Goal: Information Seeking & Learning: Learn about a topic

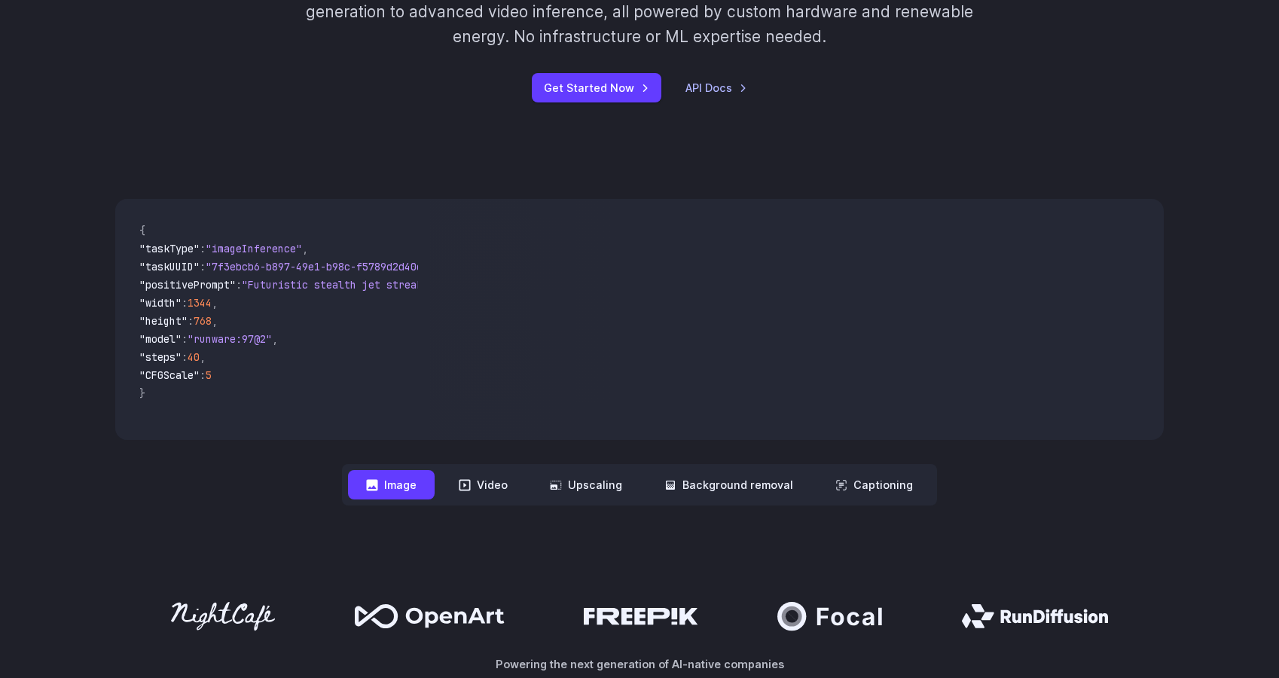
scroll to position [351, 0]
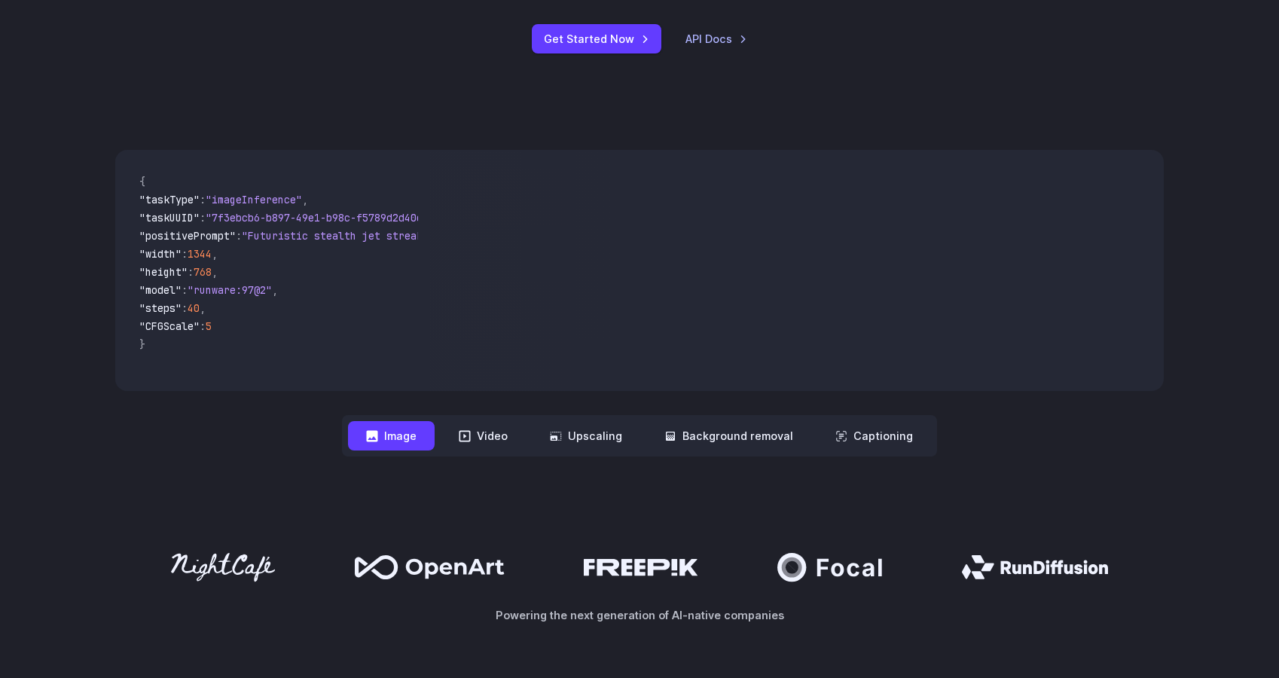
click at [657, 312] on video at bounding box center [796, 270] width 733 height 241
drag, startPoint x: 233, startPoint y: 389, endPoint x: 274, endPoint y: 386, distance: 41.5
click at [274, 386] on div "{ "taskType" : "imageInference" , "taskUUID" : "7f3ebcb6-b897-49e1-b98c-f5789d2…" at bounding box center [272, 270] width 315 height 241
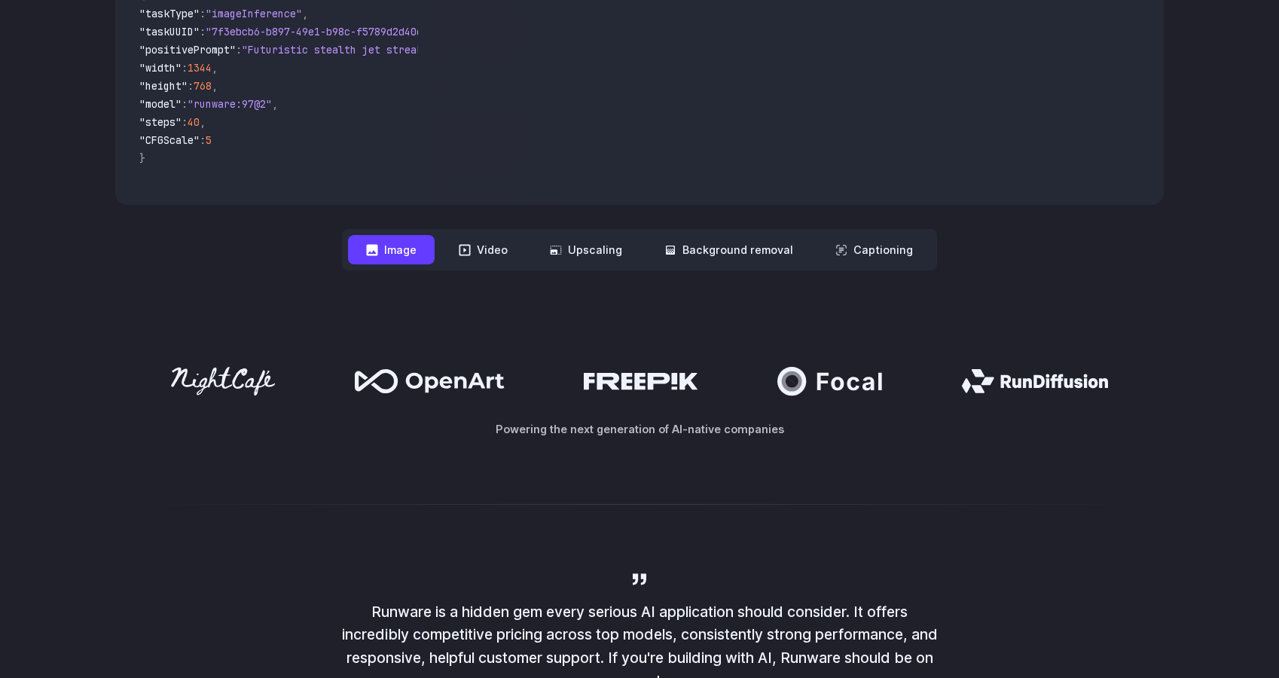
scroll to position [443, 0]
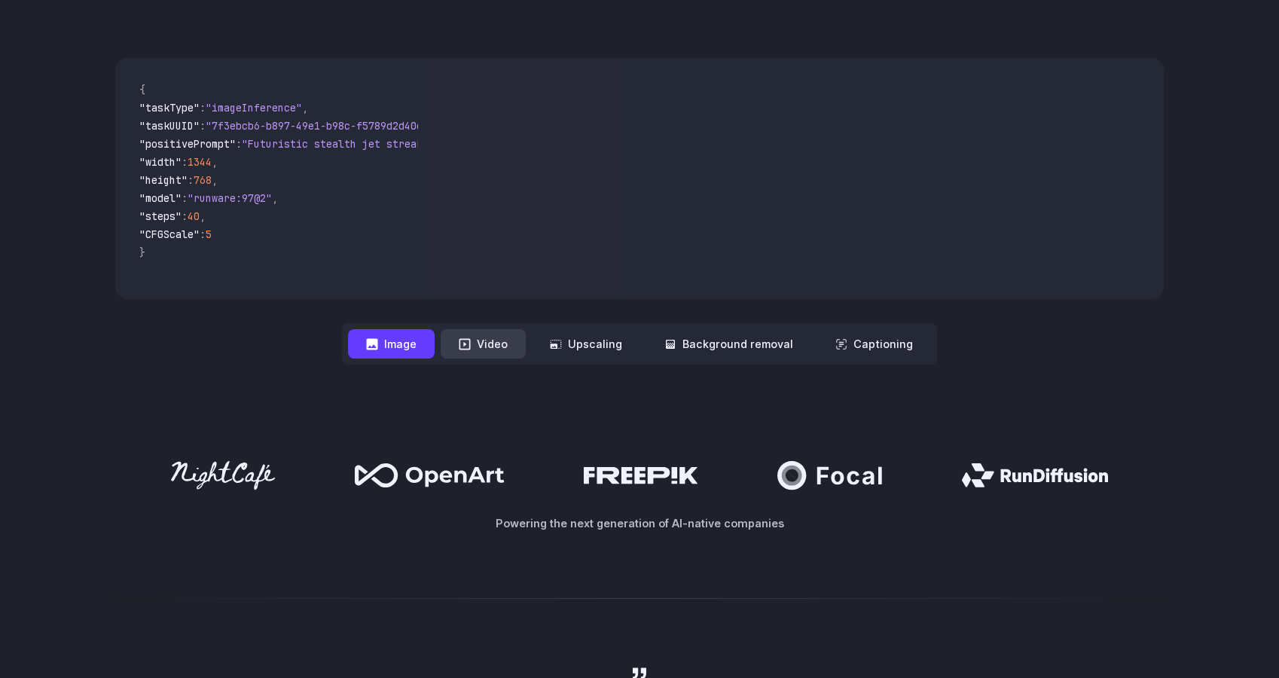
click at [498, 342] on button "Video" at bounding box center [483, 343] width 85 height 29
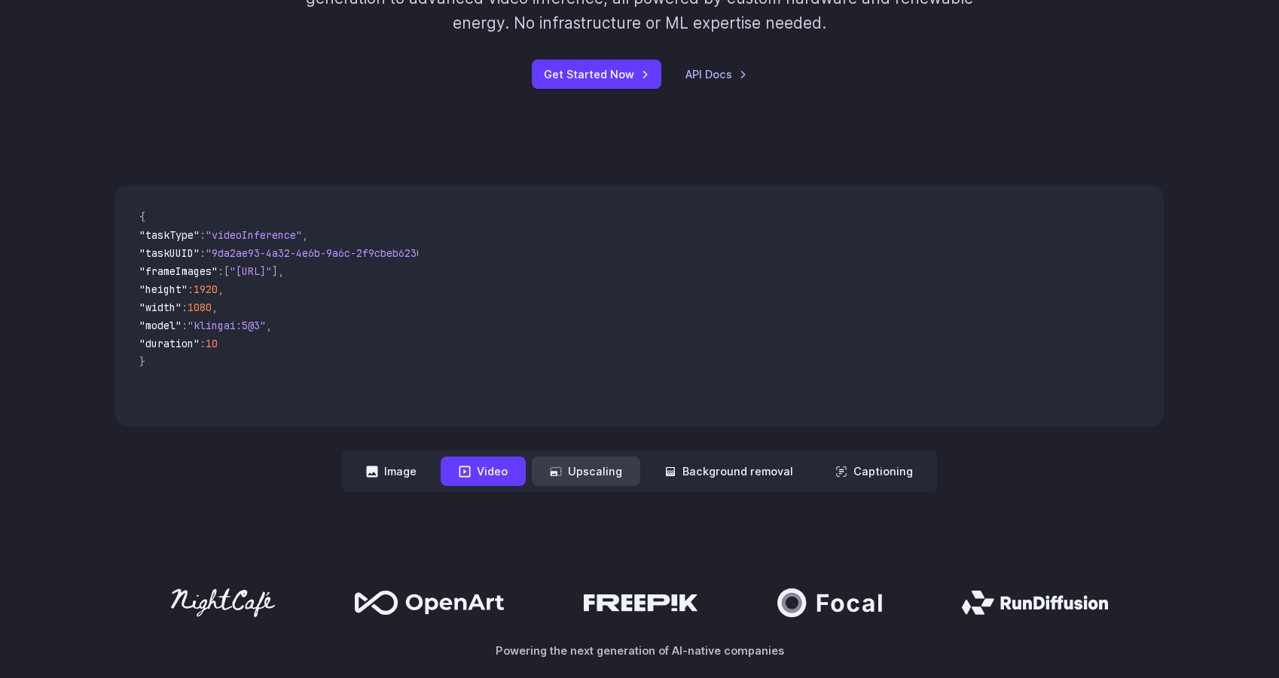
scroll to position [292, 0]
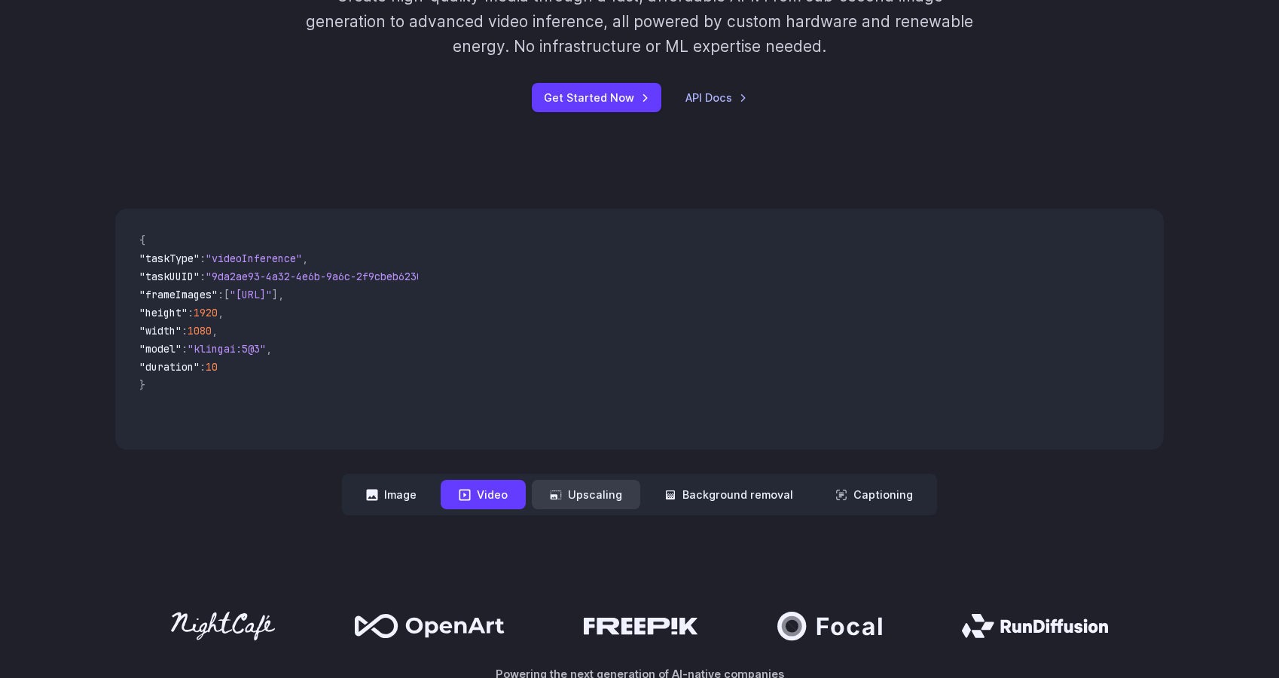
click at [573, 494] on button "Upscaling" at bounding box center [586, 494] width 108 height 29
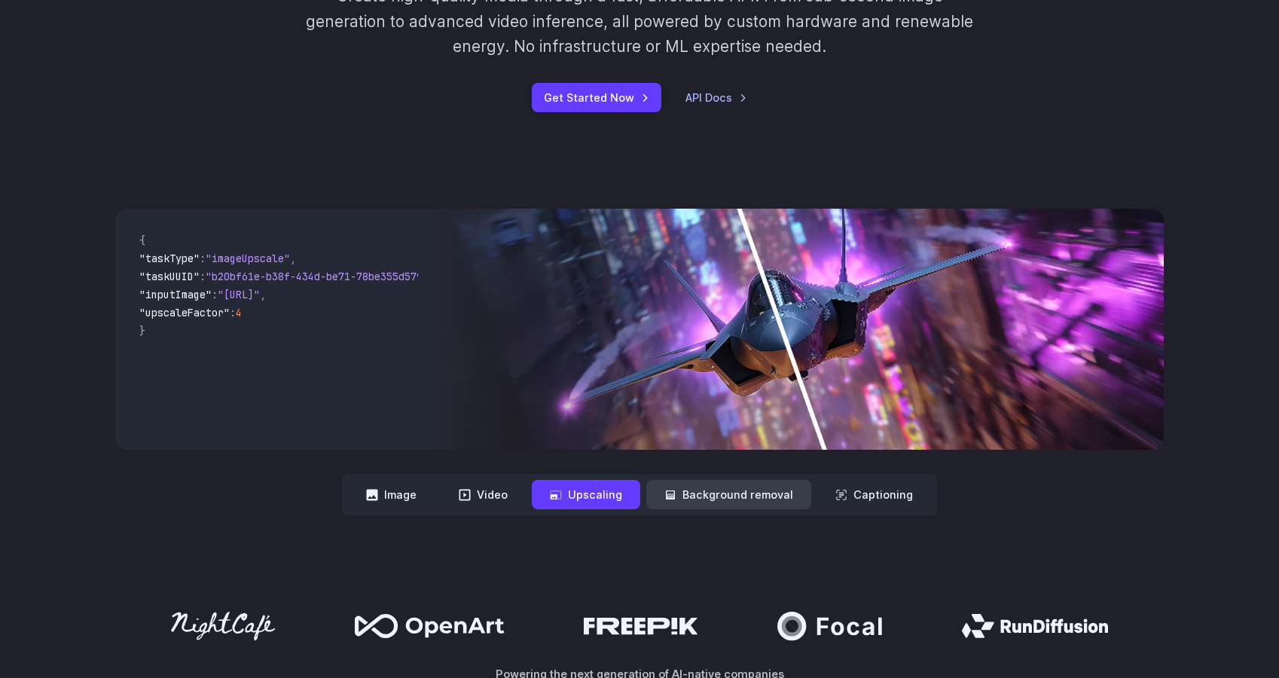
click at [736, 497] on button "Background removal" at bounding box center [728, 494] width 165 height 29
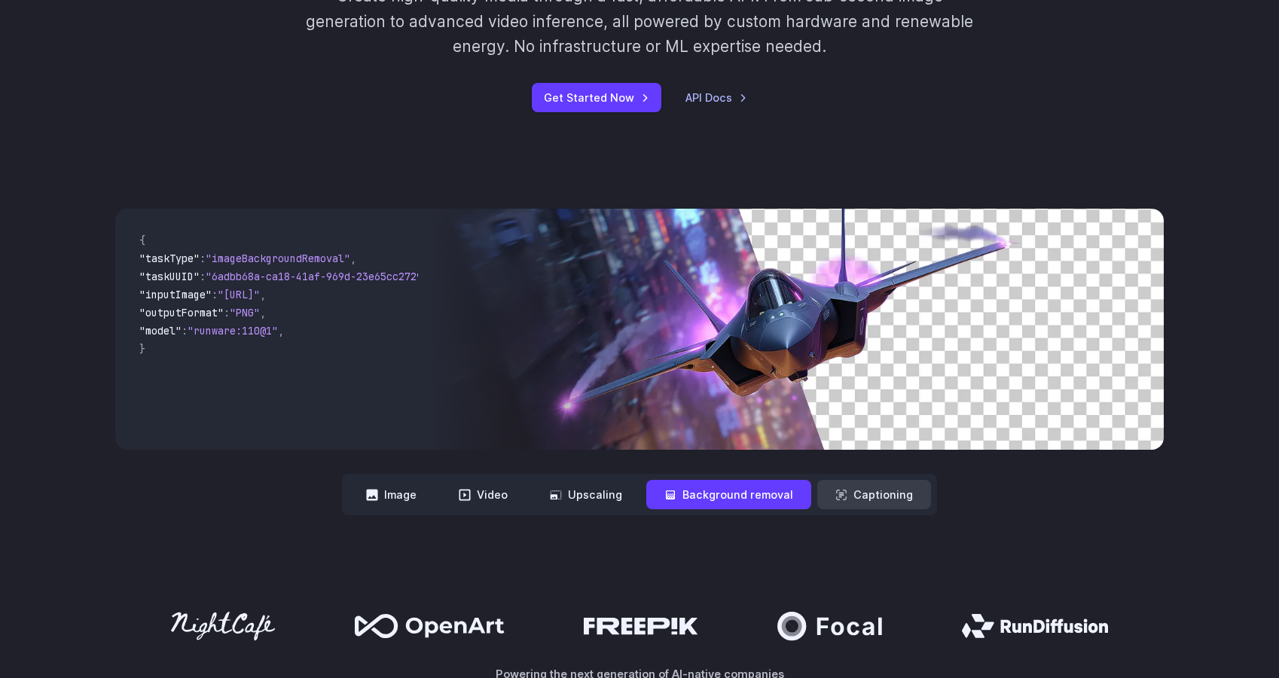
click at [841, 504] on button "Captioning" at bounding box center [874, 494] width 114 height 29
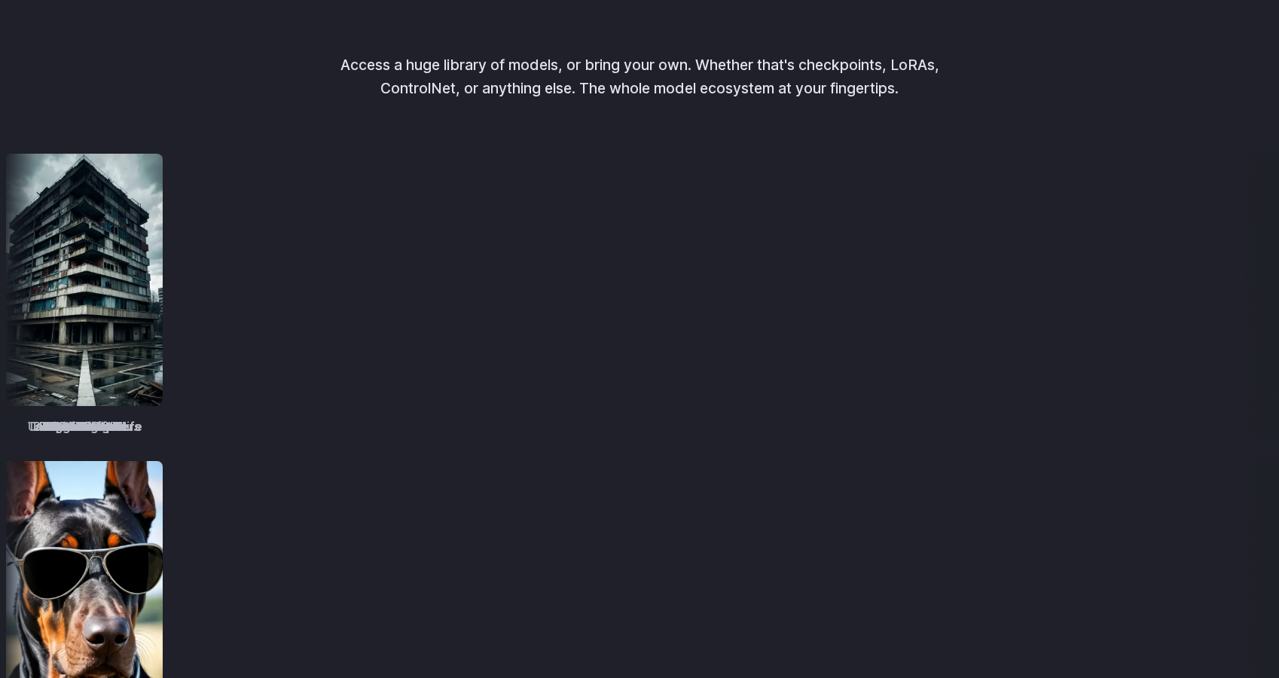
scroll to position [1779, 0]
click at [329, 293] on img at bounding box center [250, 279] width 157 height 252
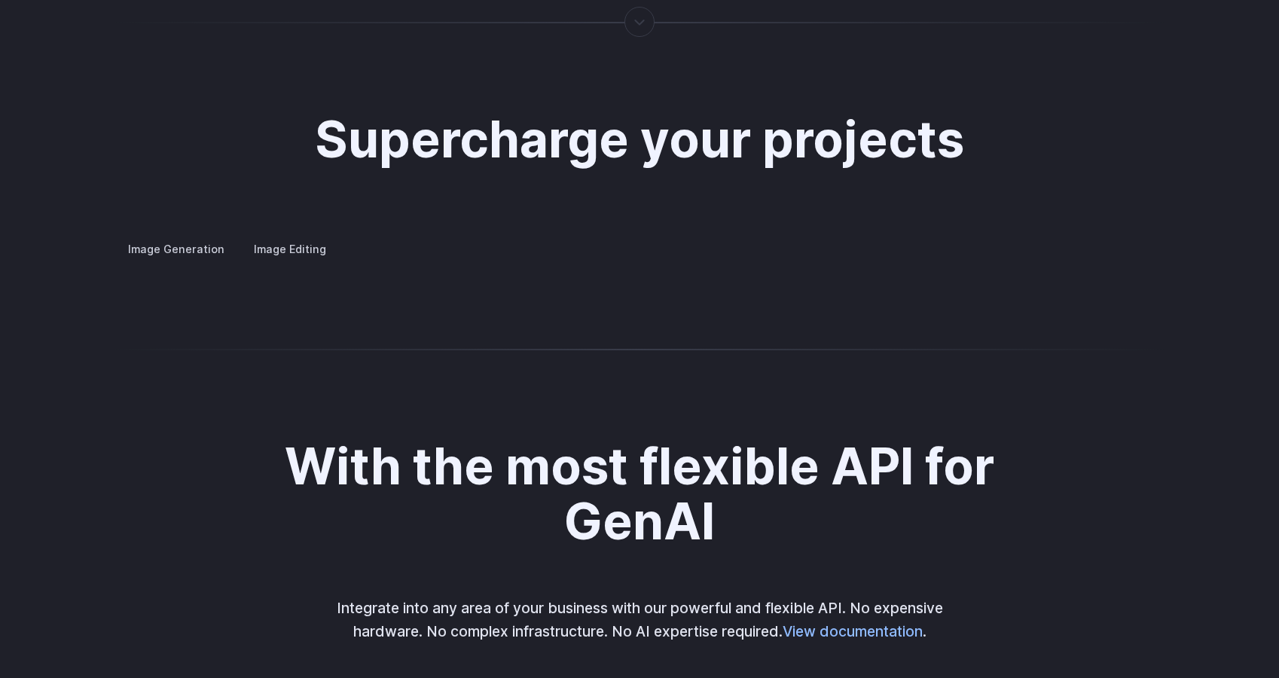
scroll to position [2734, 0]
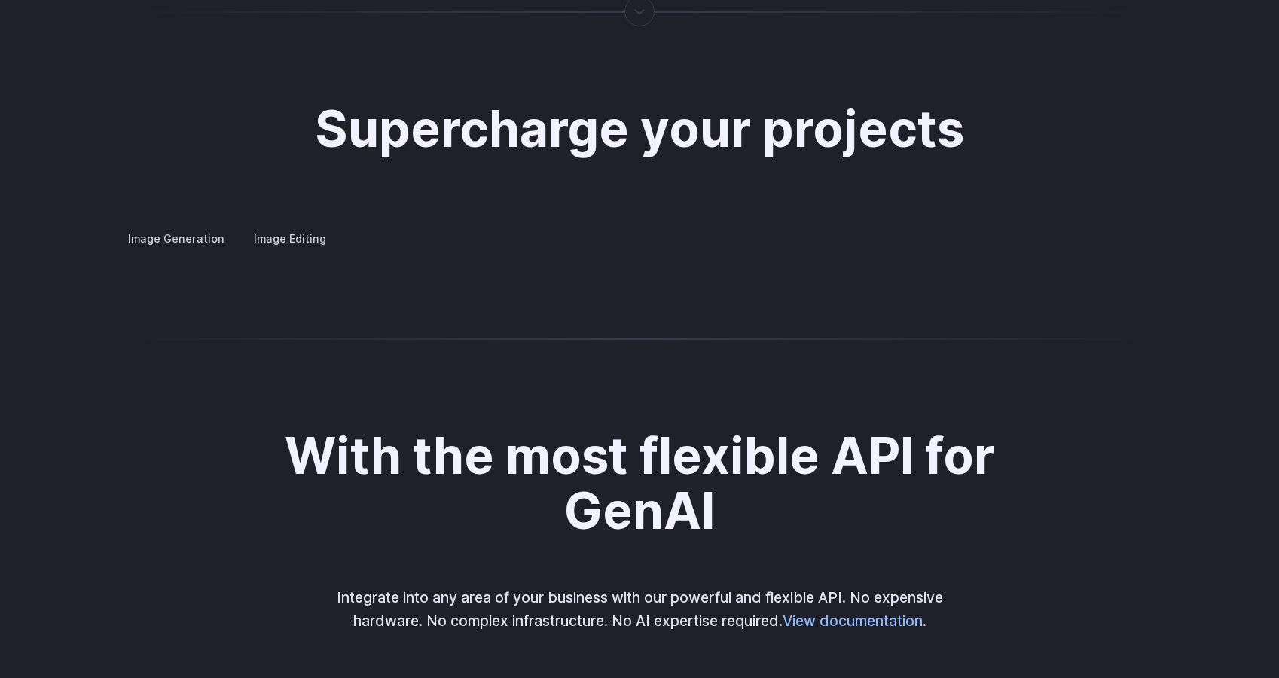
click at [0, 0] on details "Concept design Quickly ideate and polish new concepts, from character design, t…" at bounding box center [0, 0] width 0 height 0
click at [0, 0] on summary "Concept design" at bounding box center [0, 0] width 0 height 0
click at [0, 0] on summary "Custom avatars" at bounding box center [0, 0] width 0 height 0
click at [0, 0] on img at bounding box center [0, 0] width 0 height 0
click at [0, 0] on button "Go to 3 of 4" at bounding box center [0, 0] width 0 height 0
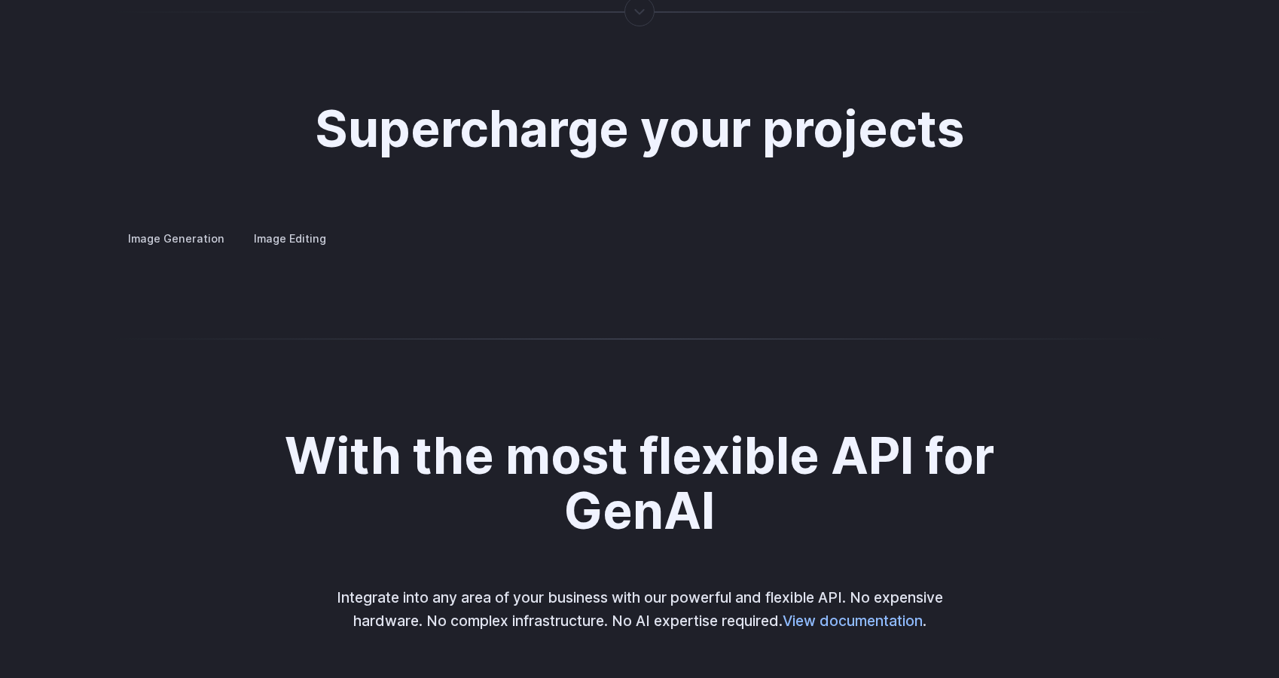
click at [0, 0] on div at bounding box center [0, 0] width 0 height 0
click at [0, 0] on button "Go to 4 of 4" at bounding box center [0, 0] width 0 height 0
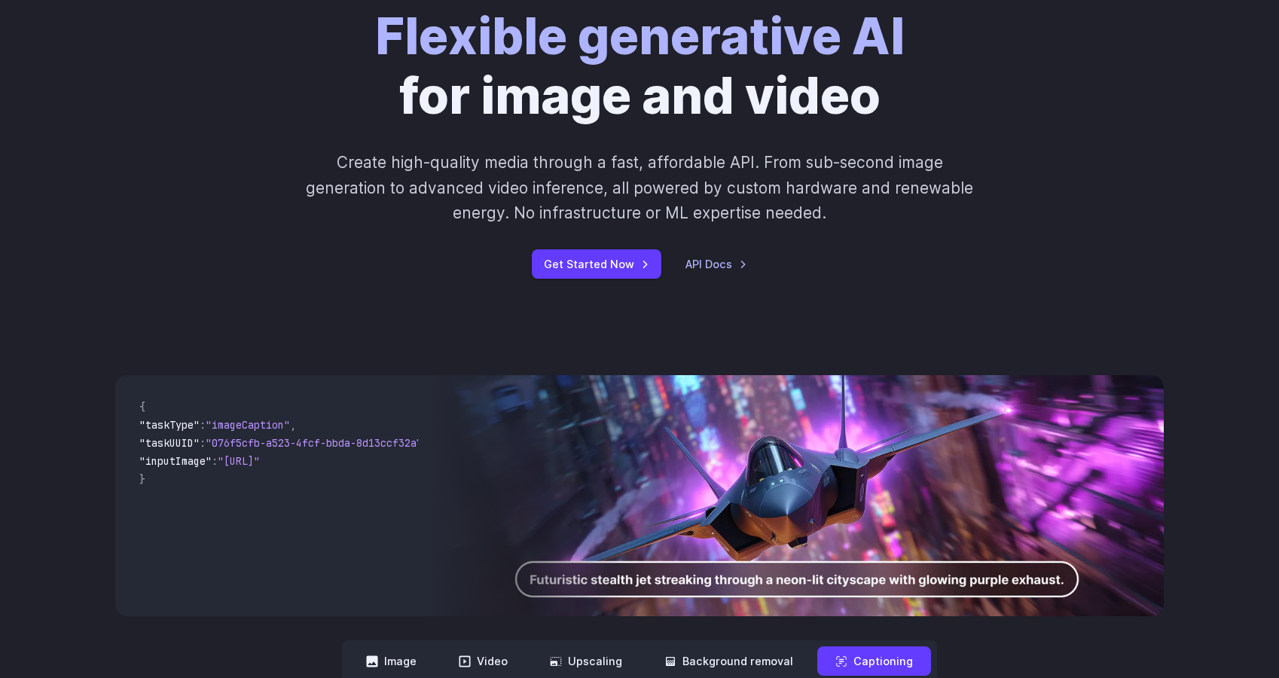
scroll to position [0, 0]
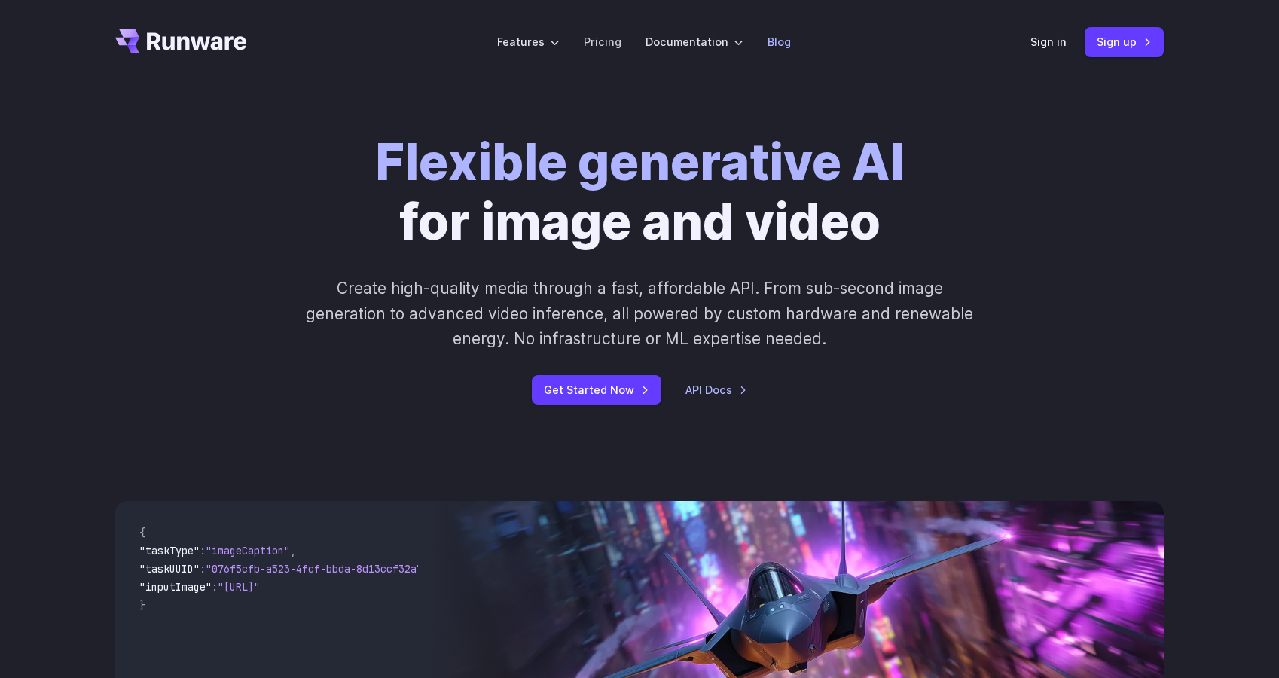
click at [772, 59] on li "Blog" at bounding box center [778, 41] width 47 height 41
click at [773, 40] on link "Blog" at bounding box center [778, 41] width 23 height 17
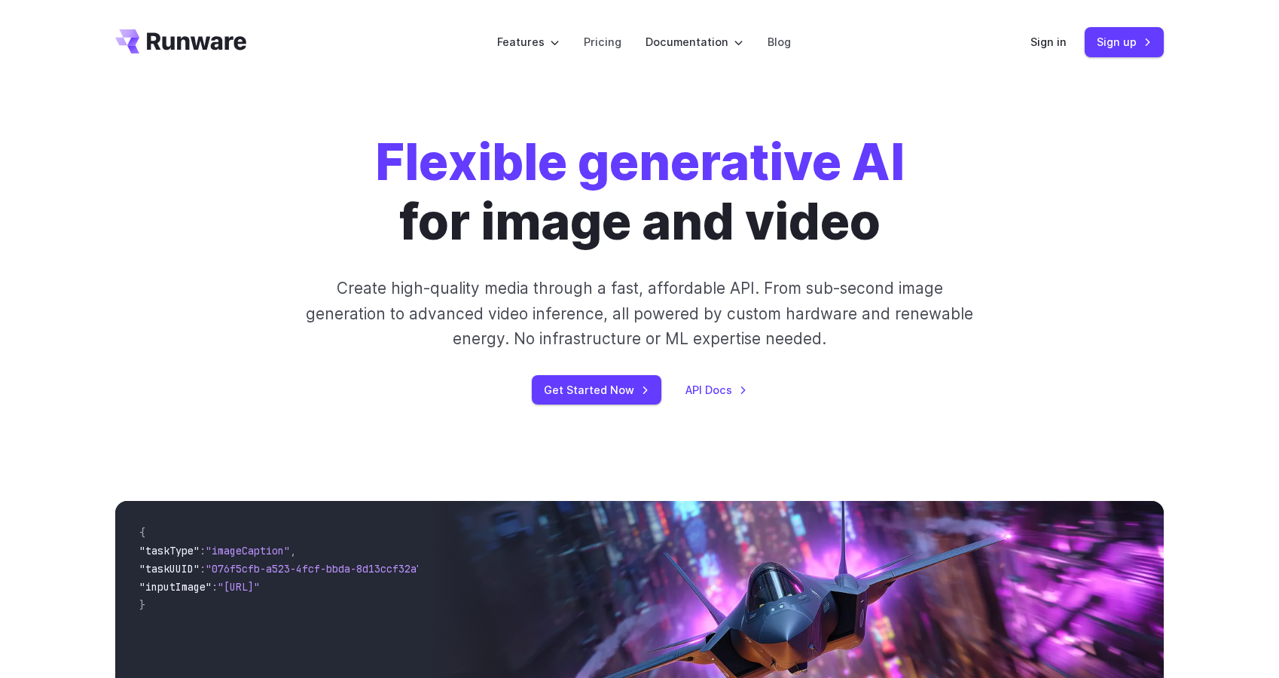
click at [221, 45] on icon "Go to /" at bounding box center [196, 40] width 99 height 17
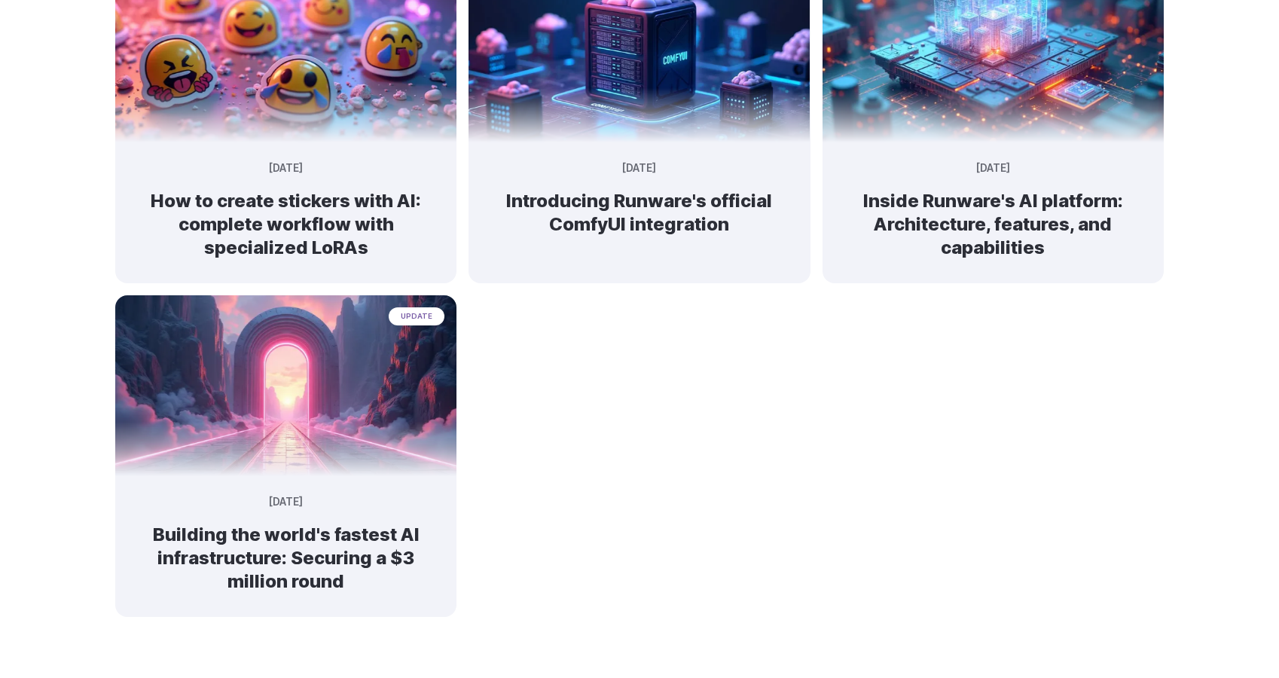
scroll to position [911, 0]
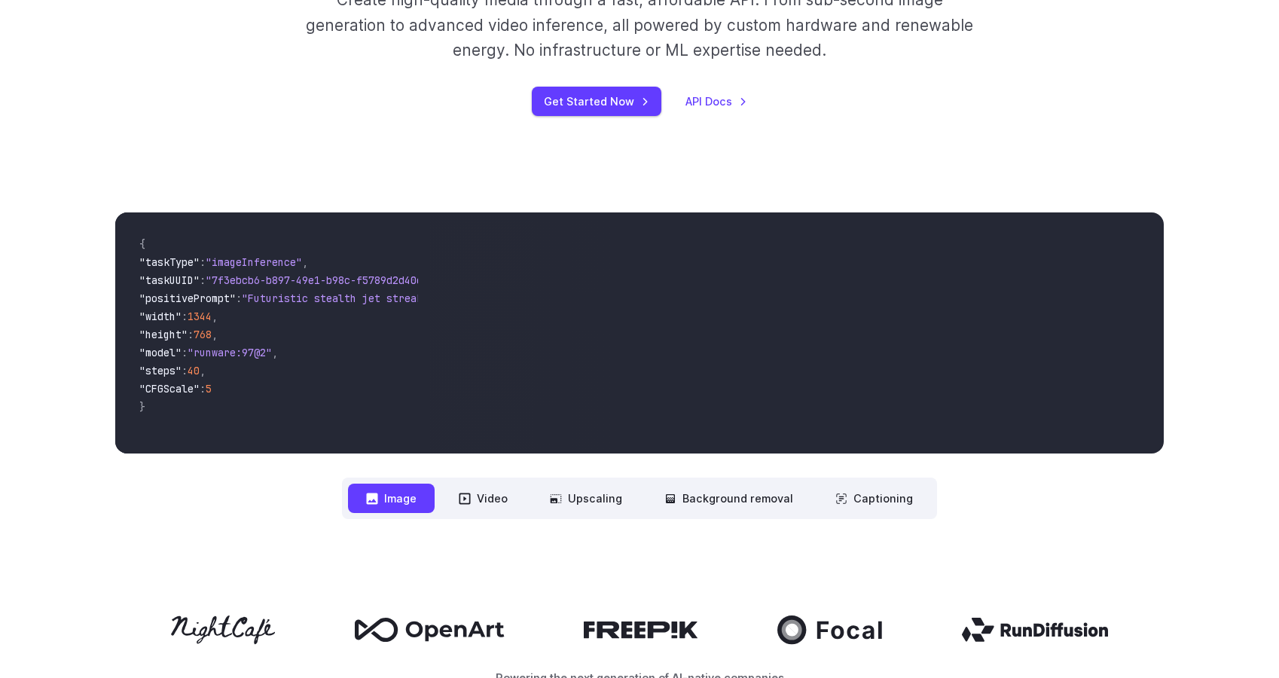
scroll to position [300, 0]
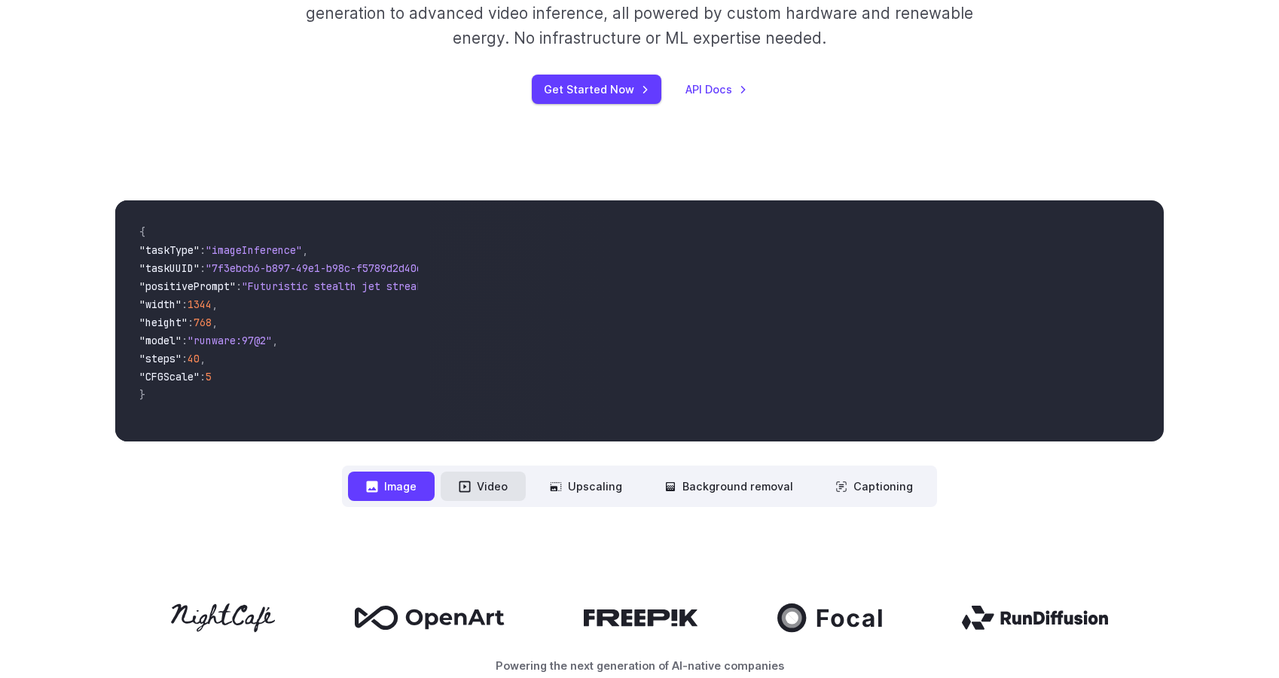
click at [494, 479] on button "Video" at bounding box center [483, 485] width 85 height 29
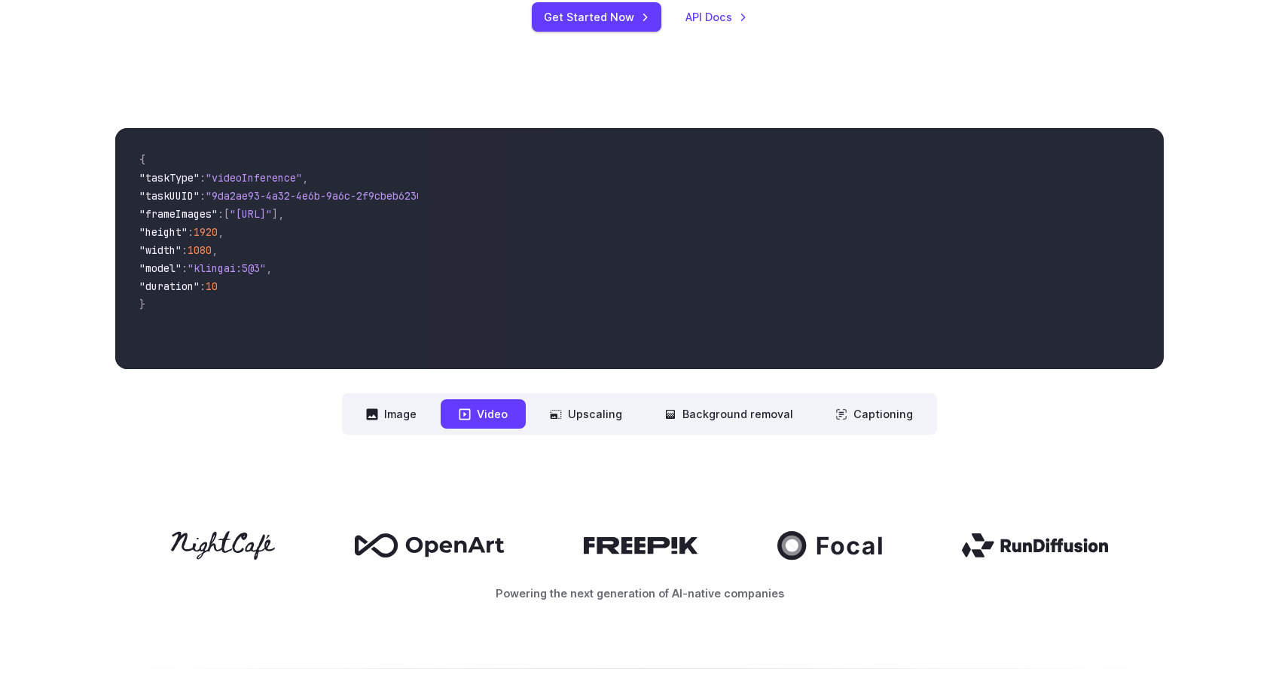
scroll to position [379, 0]
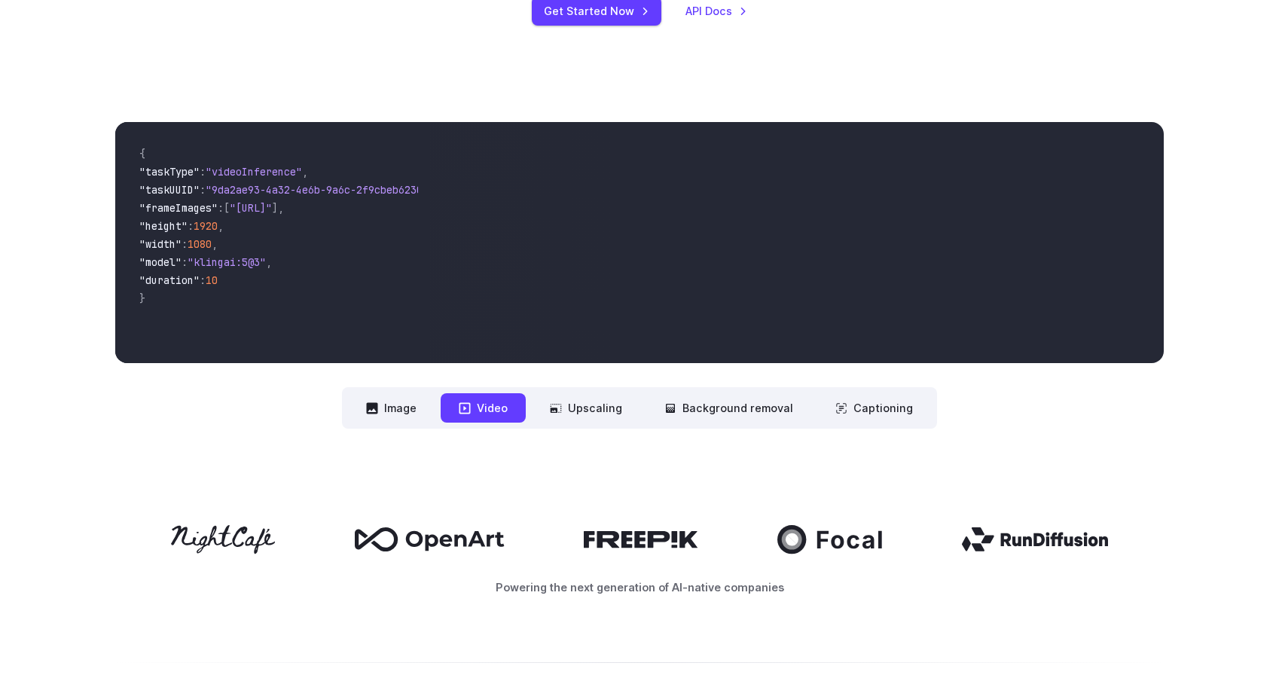
click at [584, 392] on nav "**********" at bounding box center [639, 407] width 595 height 41
click at [591, 406] on button "Upscaling" at bounding box center [586, 407] width 108 height 29
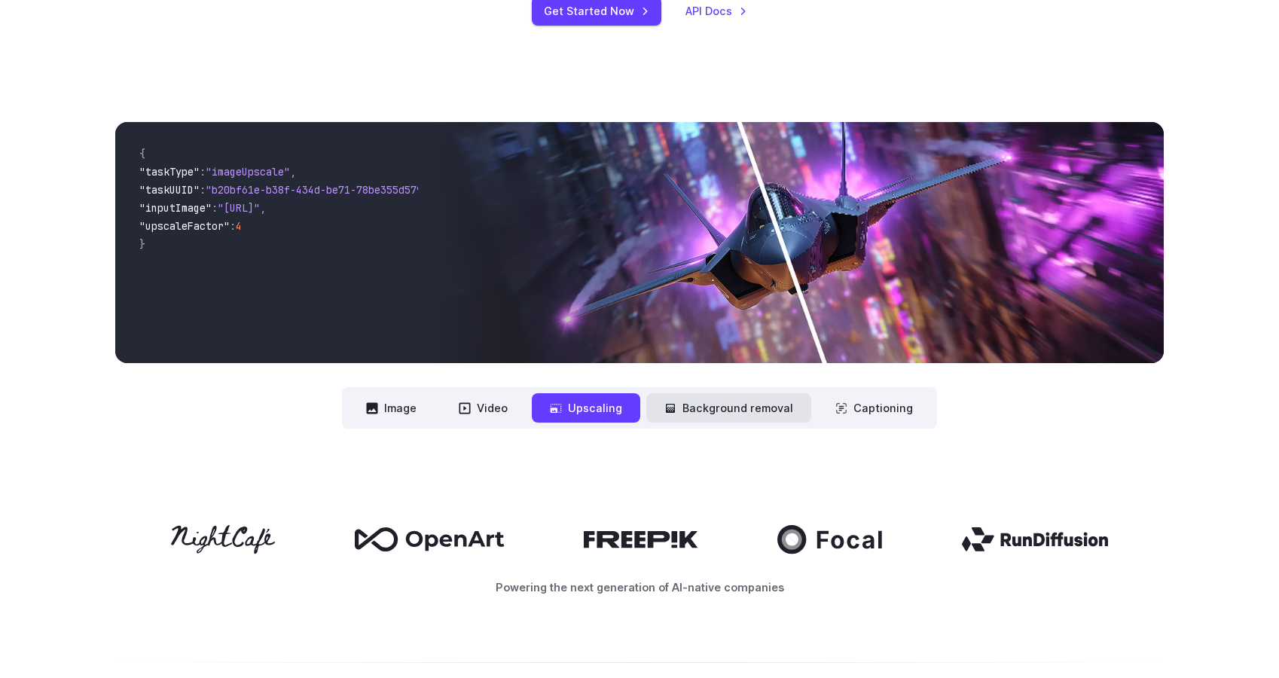
click at [695, 416] on button "Background removal" at bounding box center [728, 407] width 165 height 29
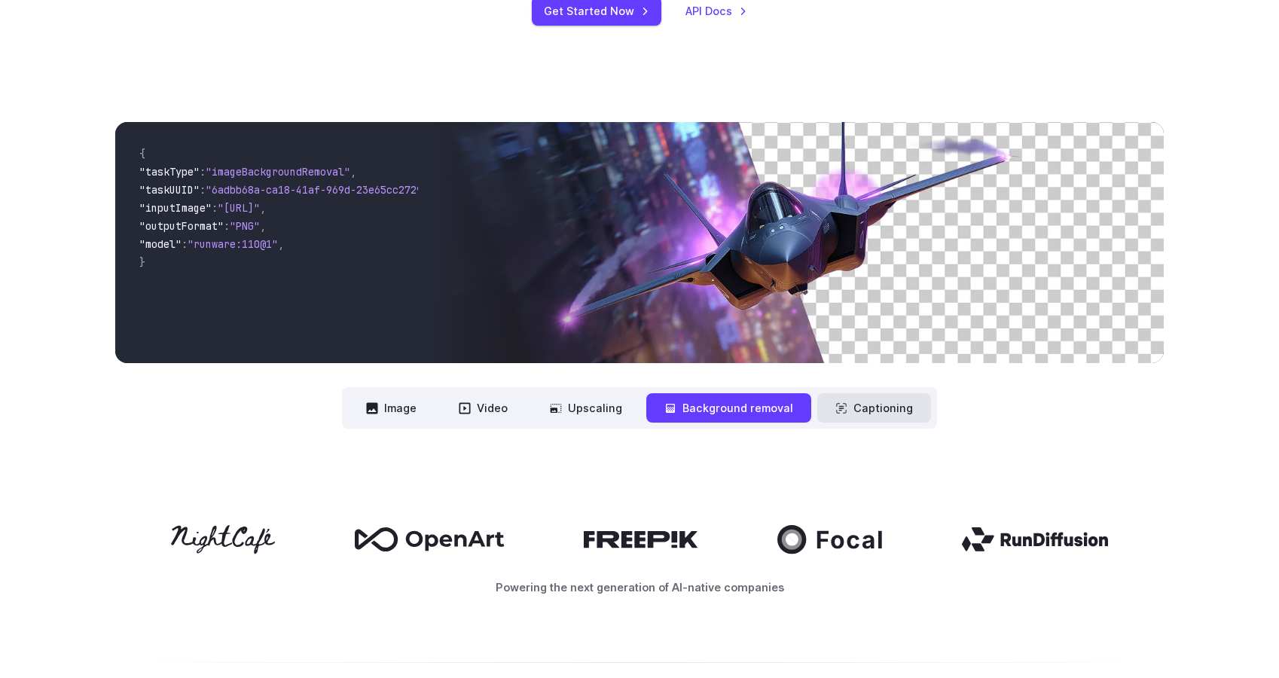
click at [843, 419] on button "Captioning" at bounding box center [874, 407] width 114 height 29
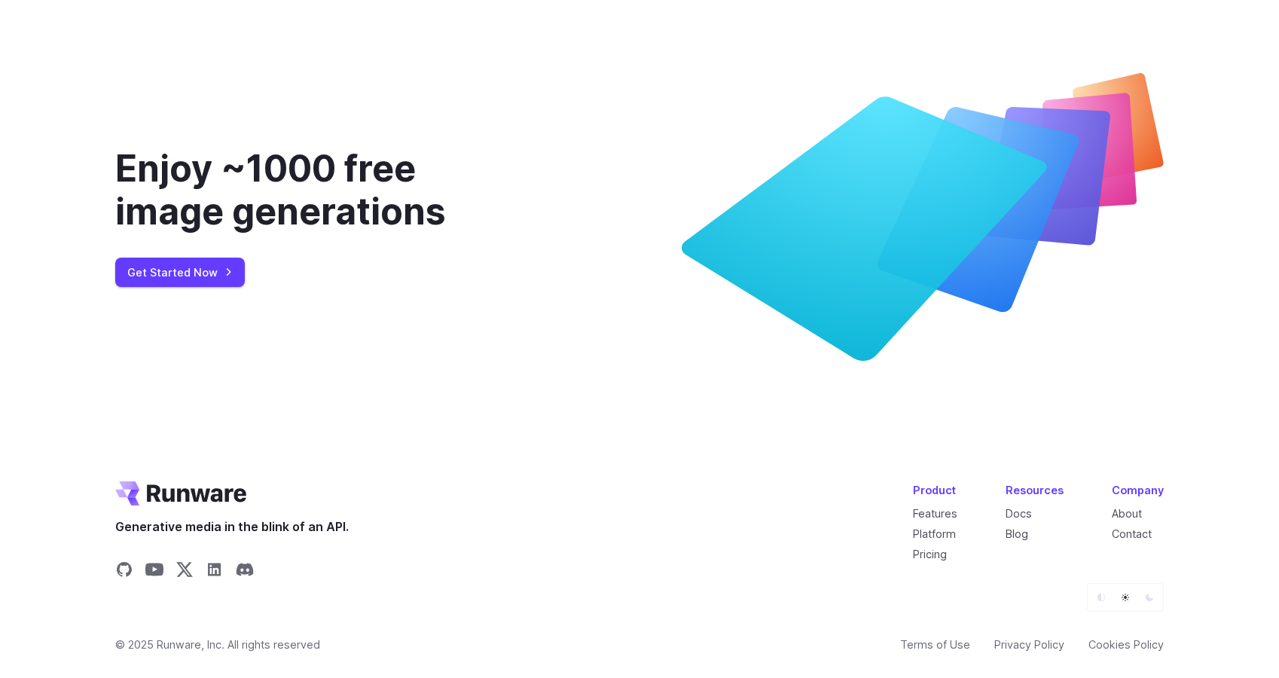
scroll to position [5633, 0]
